Goal: Task Accomplishment & Management: Complete application form

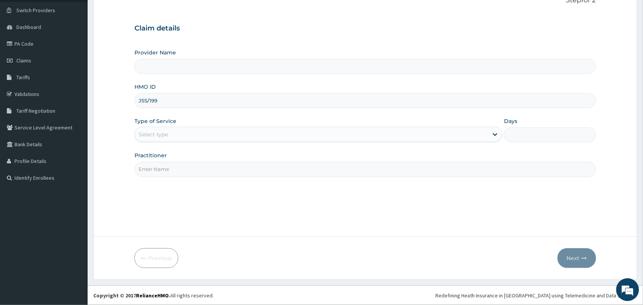
type input "JSS/19"
type input "Tip Top Hospital"
type input "JSS/10064/A"
click at [229, 136] on div "Select type" at bounding box center [311, 134] width 353 height 12
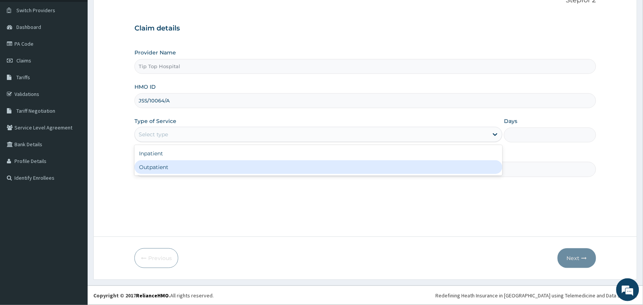
click at [209, 167] on div "Outpatient" at bounding box center [318, 167] width 368 height 14
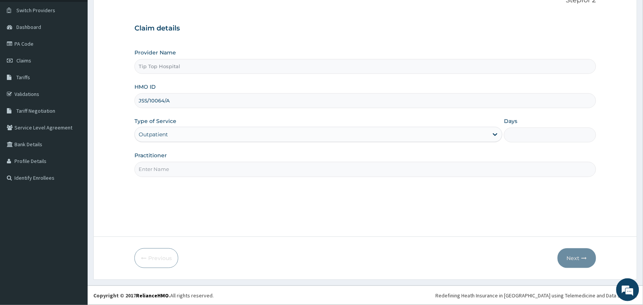
type input "1"
click at [209, 167] on input "Practitioner" at bounding box center [365, 169] width 462 height 15
type input "DR"
click at [572, 258] on button "Next" at bounding box center [577, 258] width 38 height 20
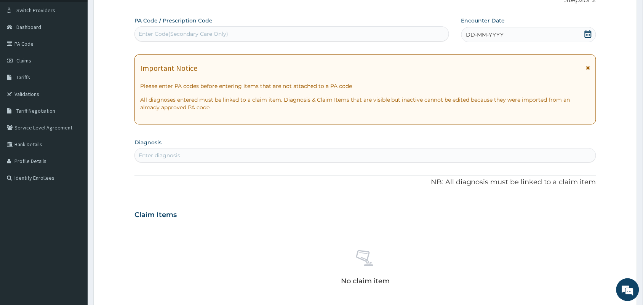
click at [420, 33] on div "Enter Code(Secondary Care Only)" at bounding box center [292, 34] width 314 height 12
paste input "PA/9AAB7B"
type input "PA/9AAB7B"
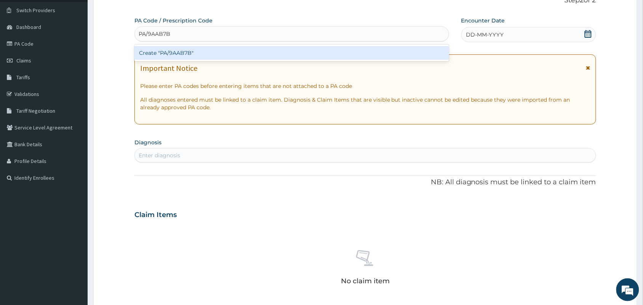
click at [324, 48] on div "Create "PA/9AAB7B"" at bounding box center [291, 53] width 315 height 14
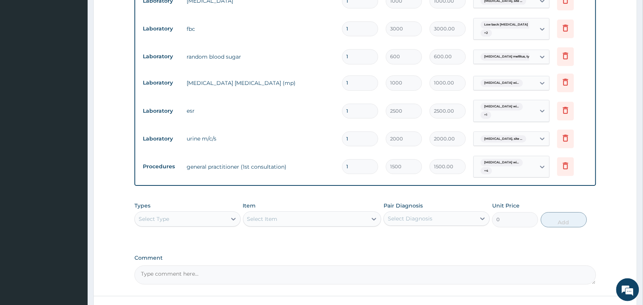
scroll to position [657, 0]
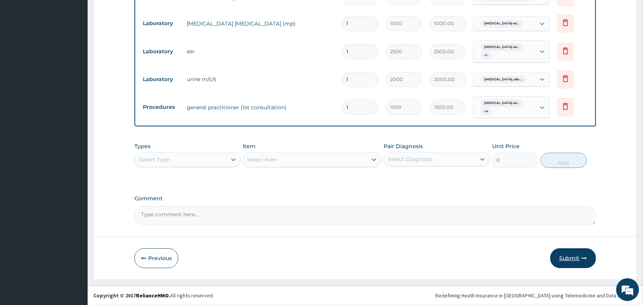
click at [568, 257] on button "Submit" at bounding box center [573, 258] width 46 height 20
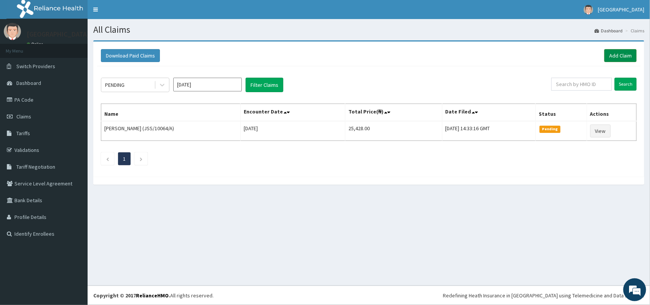
click at [617, 53] on link "Add Claim" at bounding box center [620, 55] width 32 height 13
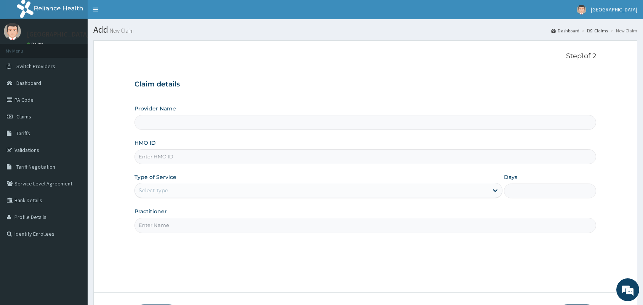
type input "Tip Top Hospital"
click at [358, 157] on input "HMO ID" at bounding box center [365, 156] width 462 height 15
type input "CHL/10626/B"
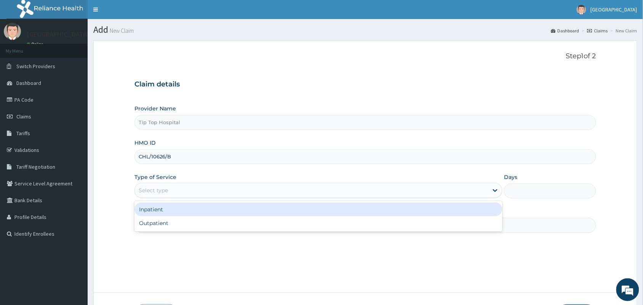
click at [307, 191] on div "Select type" at bounding box center [311, 190] width 353 height 12
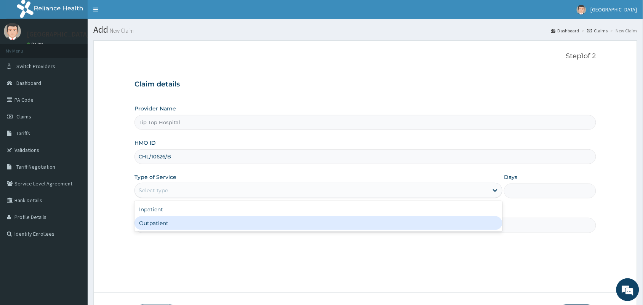
click at [262, 225] on div "Outpatient" at bounding box center [318, 223] width 368 height 14
type input "1"
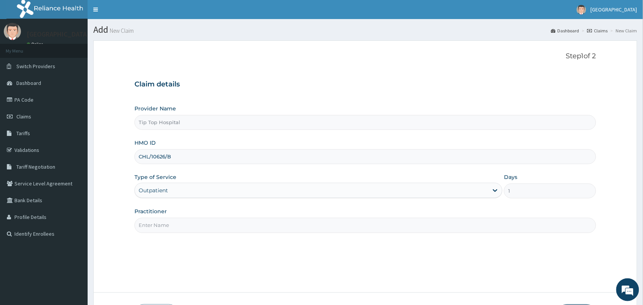
click at [262, 225] on input "Practitioner" at bounding box center [365, 225] width 462 height 15
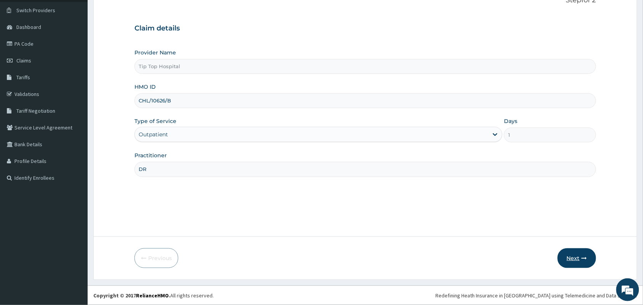
type input "DR"
click at [569, 261] on button "Next" at bounding box center [577, 258] width 38 height 20
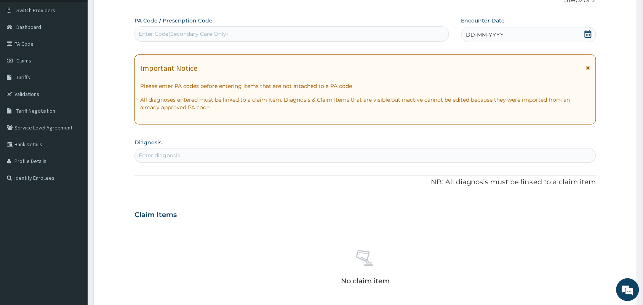
click at [315, 35] on div "Enter Code(Secondary Care Only)" at bounding box center [292, 34] width 314 height 12
paste input "PA/3382D3"
type input "PA/3382D3"
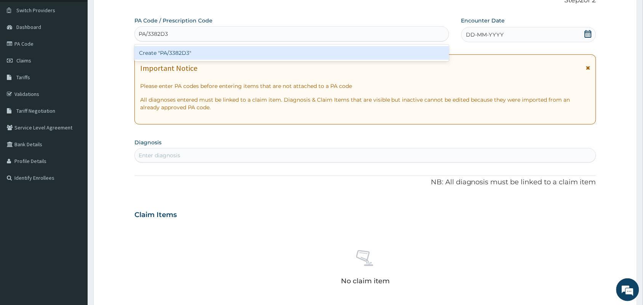
click at [313, 52] on div "Create "PA/3382D3"" at bounding box center [291, 53] width 315 height 14
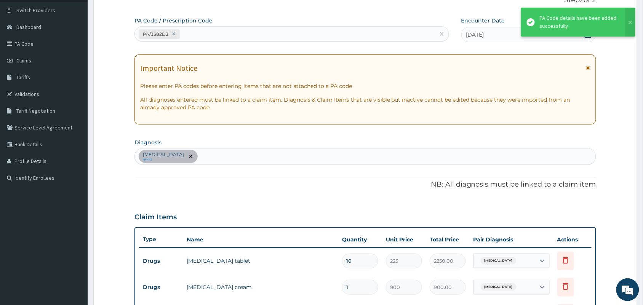
scroll to position [216, 0]
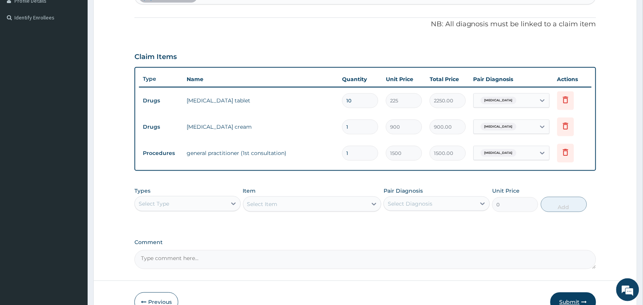
click at [567, 298] on button "Submit" at bounding box center [573, 302] width 46 height 20
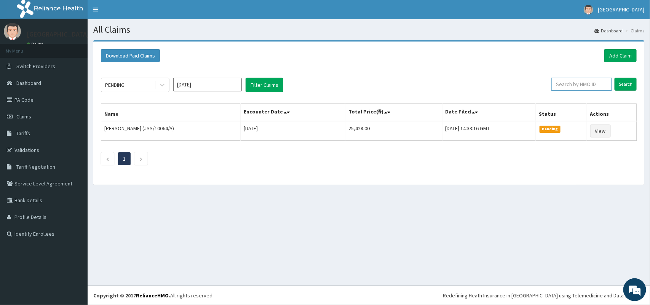
click at [566, 86] on input "text" at bounding box center [581, 84] width 61 height 13
type input "CHL/10626/B"
click at [629, 82] on input "Search" at bounding box center [626, 84] width 22 height 13
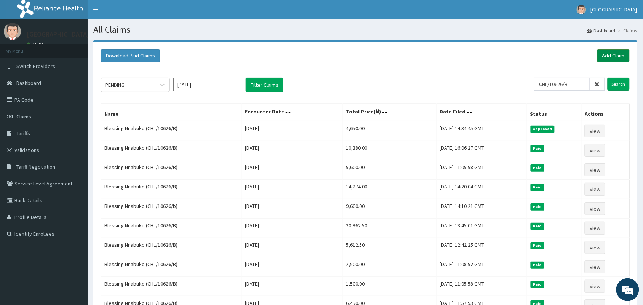
click at [622, 55] on link "Add Claim" at bounding box center [613, 55] width 32 height 13
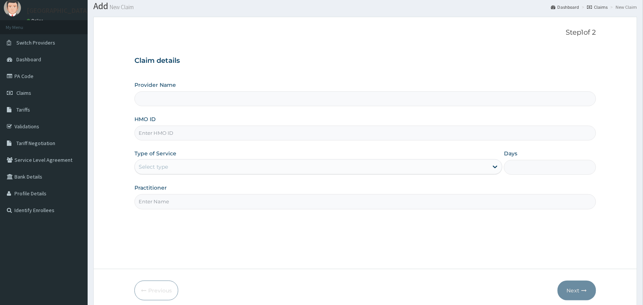
scroll to position [56, 0]
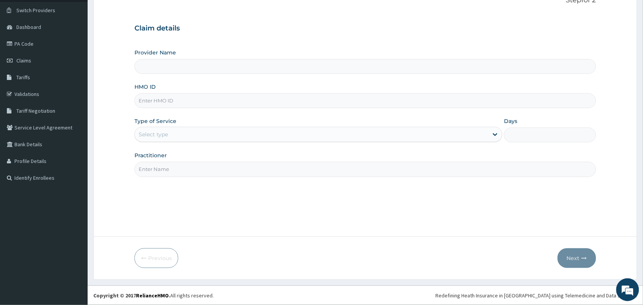
type input "Tip Top Hospital"
click at [242, 101] on input "HMO ID" at bounding box center [365, 100] width 462 height 15
type input "QCP/10001/A"
click at [220, 128] on div "Select type" at bounding box center [311, 134] width 353 height 12
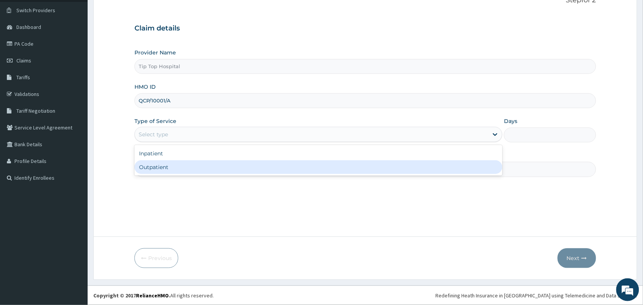
click at [189, 168] on div "Outpatient" at bounding box center [318, 167] width 368 height 14
type input "1"
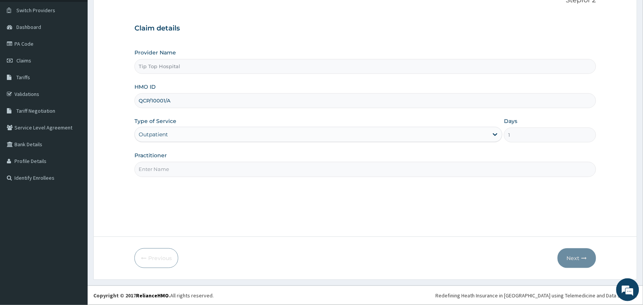
click at [189, 168] on input "Practitioner" at bounding box center [365, 169] width 462 height 15
type input "DR"
click at [576, 258] on button "Next" at bounding box center [577, 258] width 38 height 20
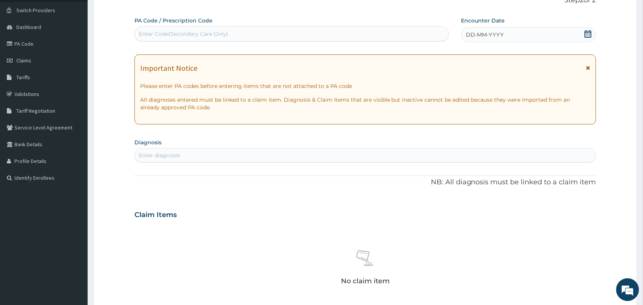
click at [402, 30] on div "Enter Code(Secondary Care Only)" at bounding box center [292, 34] width 314 height 12
paste input "PA/CD8393"
type input "PA/CD8393"
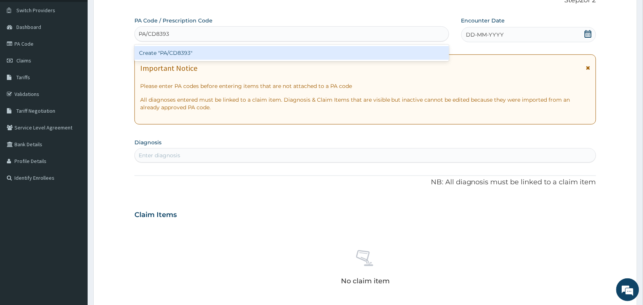
click at [388, 53] on div "Create "PA/CD8393"" at bounding box center [291, 53] width 315 height 14
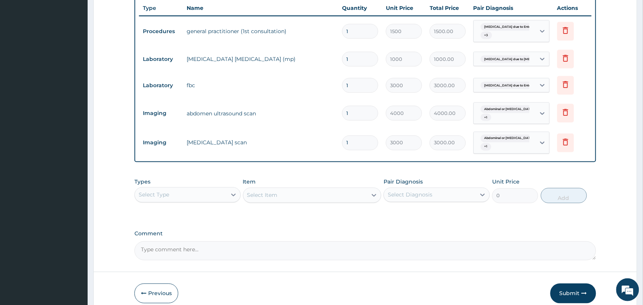
scroll to position [323, 0]
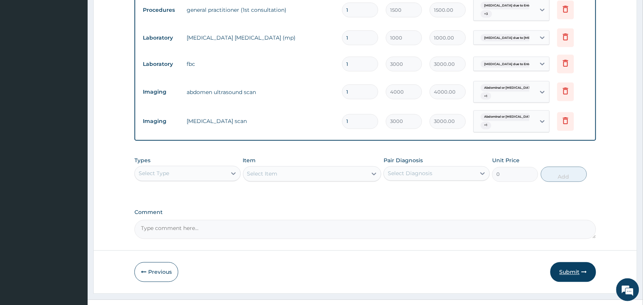
click at [570, 262] on button "Submit" at bounding box center [573, 272] width 46 height 20
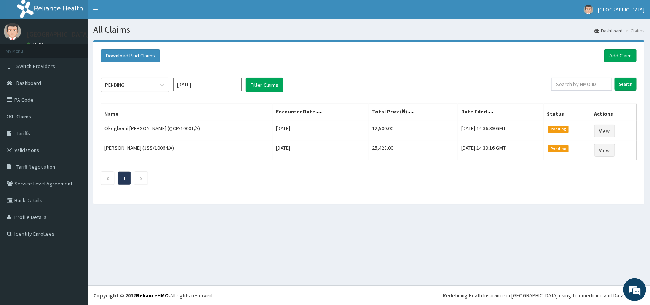
drag, startPoint x: 0, startPoint y: 0, endPoint x: 327, endPoint y: 60, distance: 332.3
click at [327, 60] on div "Download Paid Claims Add Claim" at bounding box center [369, 55] width 536 height 13
